Goal: Task Accomplishment & Management: Manage account settings

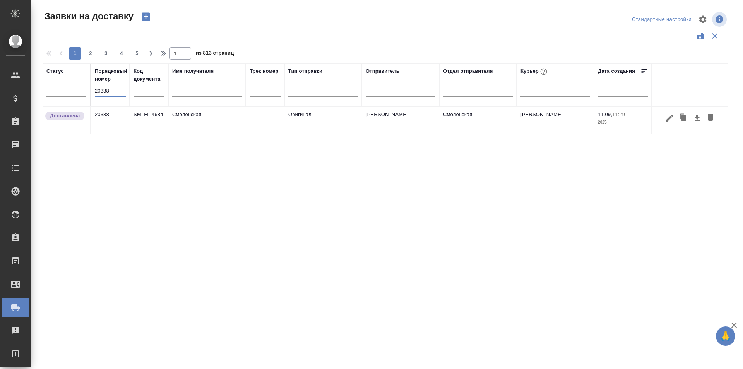
click at [119, 91] on input "20338" at bounding box center [110, 91] width 31 height 11
type input "20371"
click at [672, 121] on icon "button" at bounding box center [669, 117] width 9 height 9
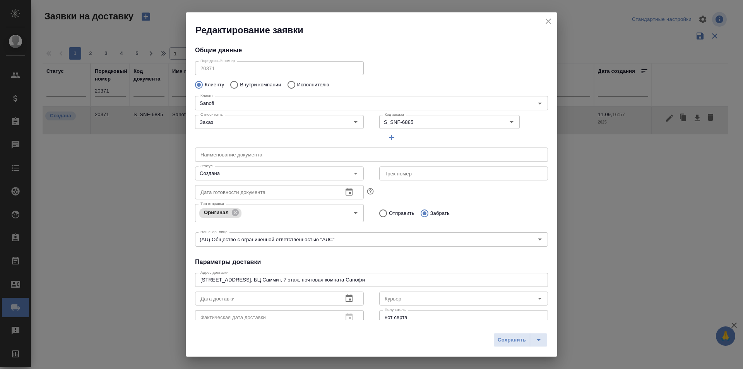
type input "VIP клиенты"
type input "[PERSON_NAME]"
click at [311, 175] on input "Создана" at bounding box center [266, 173] width 138 height 9
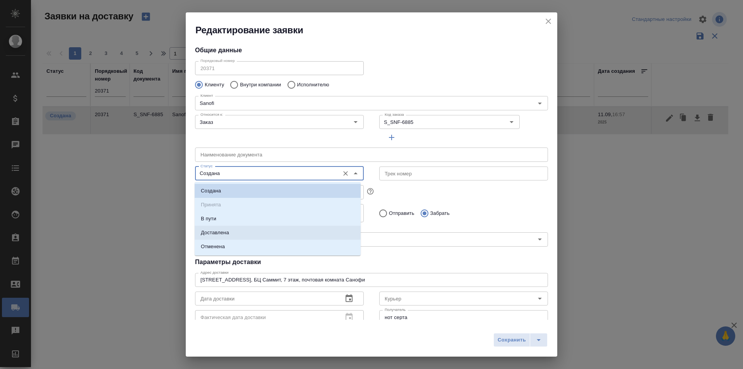
click at [218, 232] on p "Доставлена" at bounding box center [215, 233] width 28 height 8
type input "Доставлена"
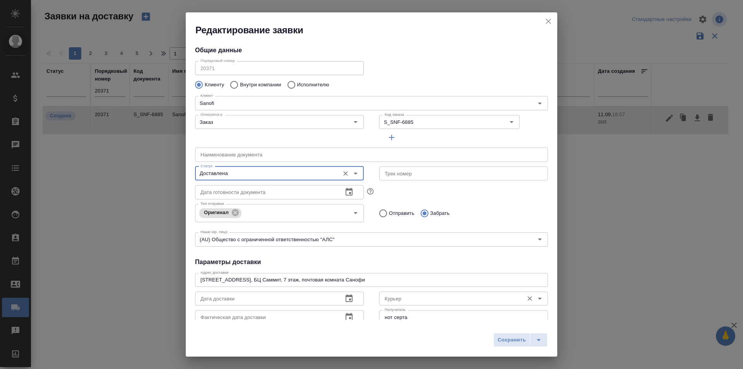
click at [399, 294] on input "Курьер" at bounding box center [451, 298] width 138 height 9
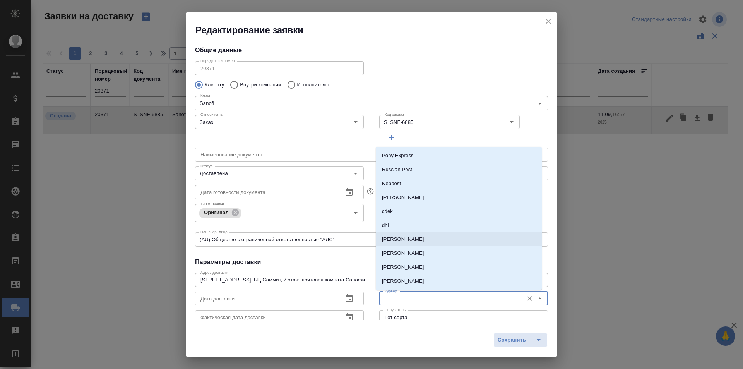
click at [409, 242] on p "[PERSON_NAME]" at bounding box center [403, 239] width 42 height 8
type input "[PERSON_NAME]"
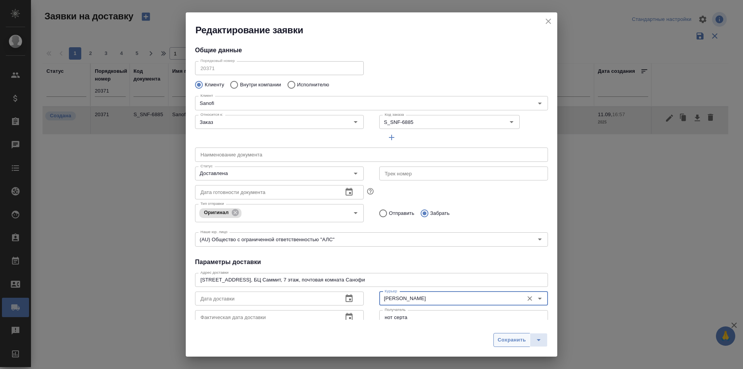
click at [501, 341] on span "Сохранить" at bounding box center [512, 339] width 28 height 9
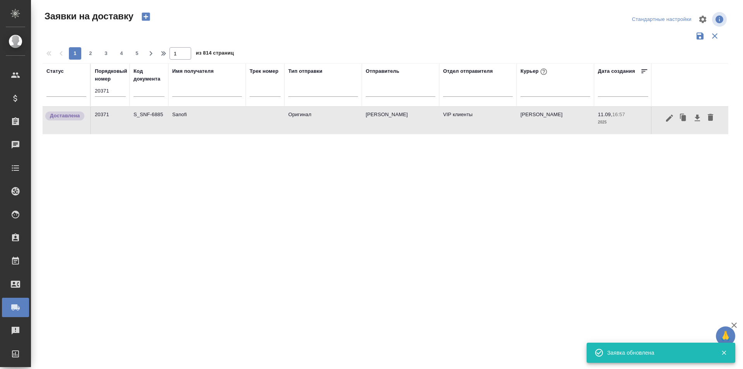
click at [89, 93] on th "Статус" at bounding box center [67, 84] width 48 height 43
click at [95, 92] on input "20371" at bounding box center [110, 91] width 31 height 11
paste input "2"
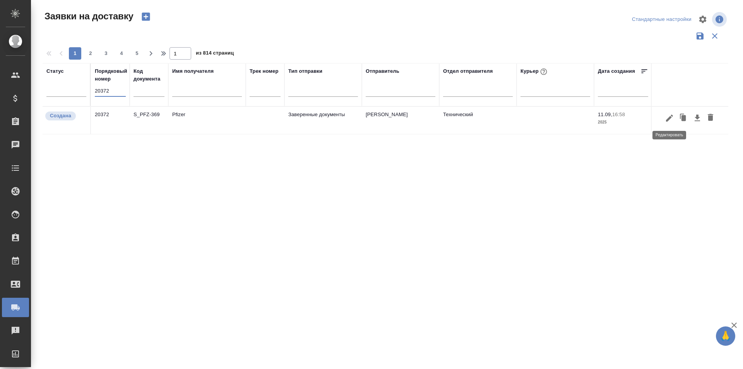
type input "20372"
click at [667, 118] on icon "button" at bounding box center [669, 117] width 9 height 9
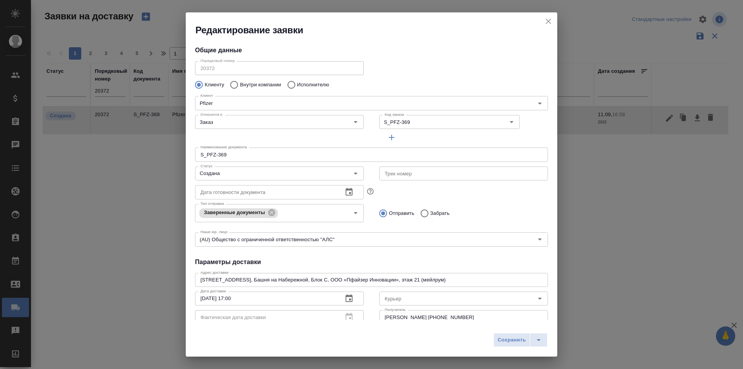
type input "Сныткина Юлия"
type input "[PHONE_NUMBER]"
click at [250, 172] on input "Создана" at bounding box center [266, 173] width 138 height 9
click at [548, 15] on button "close" at bounding box center [548, 21] width 12 height 12
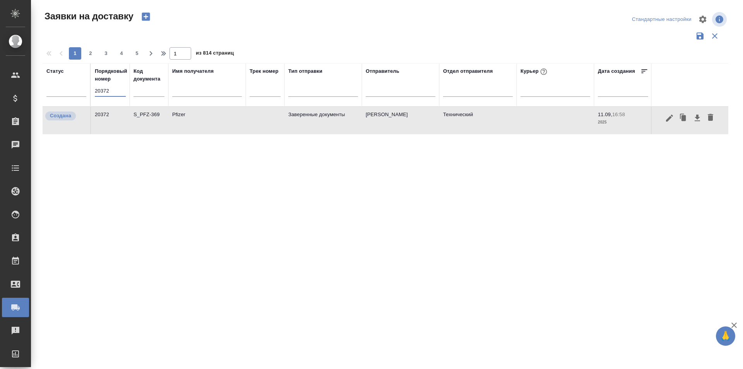
click at [112, 90] on input "20372" at bounding box center [110, 91] width 31 height 11
paste input "84"
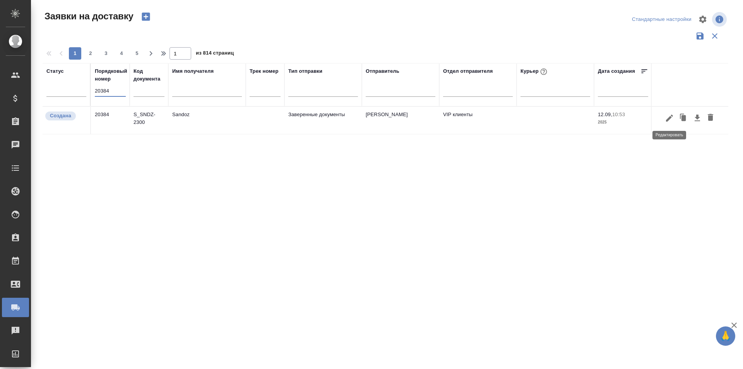
type input "20384"
click at [667, 117] on icon "button" at bounding box center [669, 117] width 9 height 9
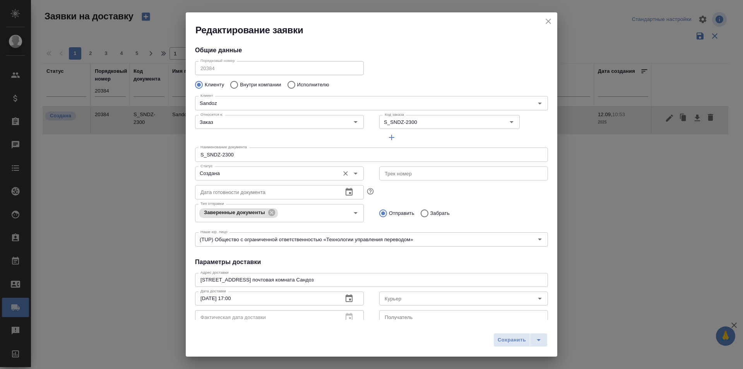
type input "[PERSON_NAME]"
click at [283, 175] on input "Создана" at bounding box center [266, 173] width 138 height 9
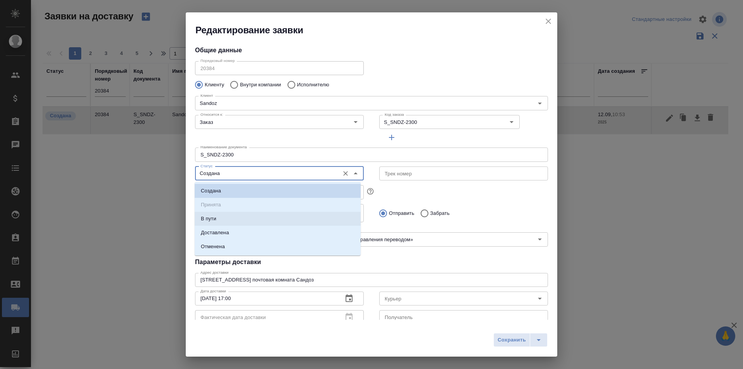
click at [253, 228] on li "Доставлена" at bounding box center [278, 233] width 166 height 14
type input "Доставлена"
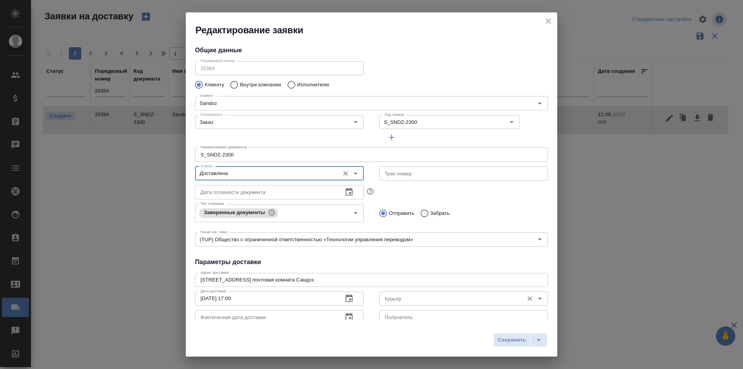
click at [395, 301] on input "Курьер" at bounding box center [451, 298] width 138 height 9
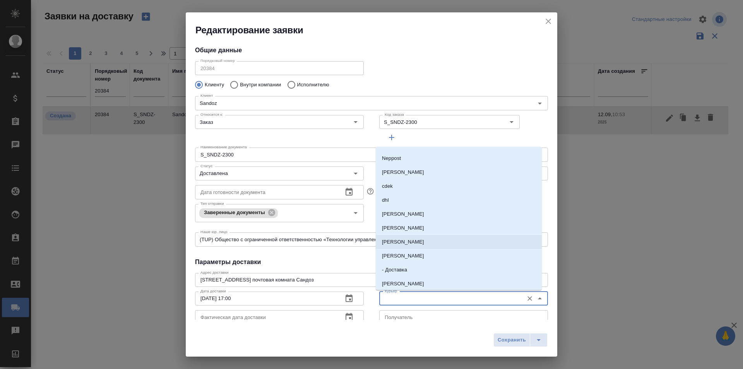
scroll to position [39, 0]
click at [420, 203] on li "[PERSON_NAME]" at bounding box center [459, 200] width 166 height 14
type input "[PERSON_NAME]"
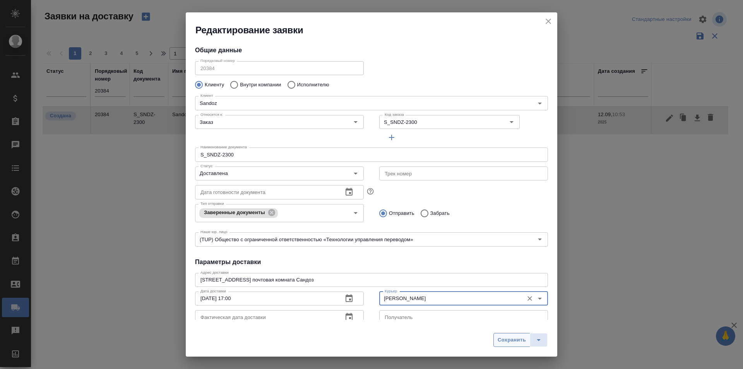
click at [518, 344] on span "Сохранить" at bounding box center [512, 339] width 28 height 9
